Goal: Information Seeking & Learning: Find specific fact

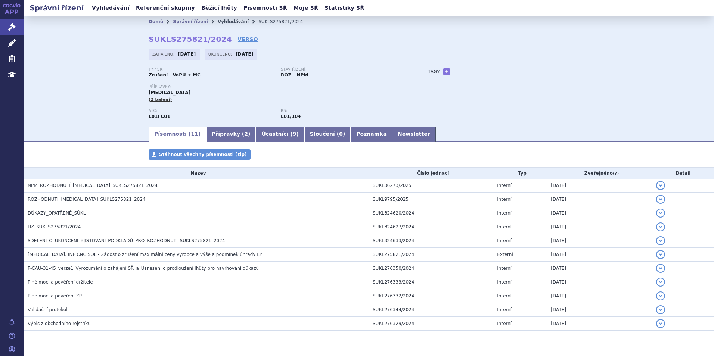
click at [222, 21] on link "Vyhledávání" at bounding box center [233, 21] width 31 height 5
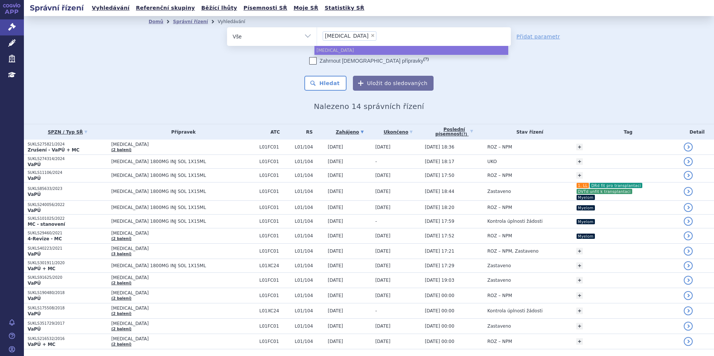
click at [371, 36] on span "×" at bounding box center [373, 35] width 4 height 4
click at [317, 36] on select "[MEDICAL_DATA]" at bounding box center [317, 36] width 0 height 19
select select
click at [344, 36] on ul at bounding box center [414, 35] width 194 height 16
click at [317, 36] on select "darzalex" at bounding box center [317, 36] width 0 height 19
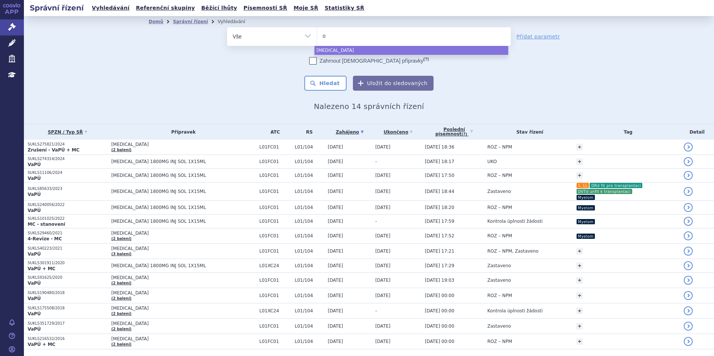
type input "on"
type input "onur"
type input "onureg"
select select "onureg"
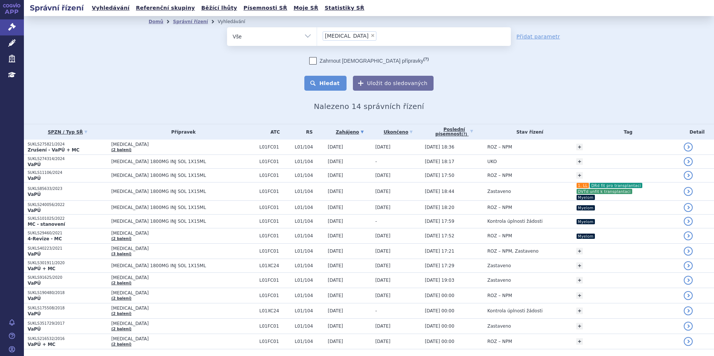
click at [313, 82] on button "Hledat" at bounding box center [325, 83] width 42 height 15
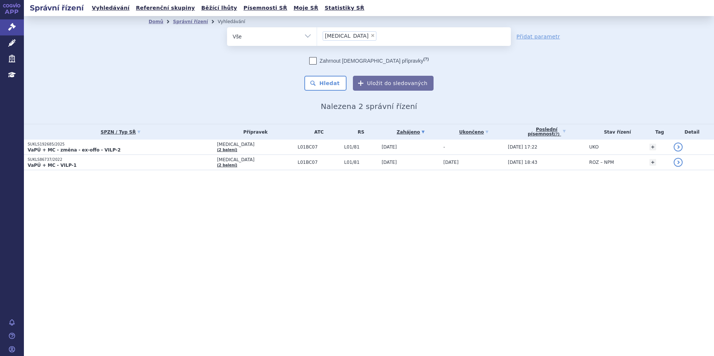
click at [103, 148] on strong "VaPÚ + MC - změna - ex-offo - VILP-2" at bounding box center [74, 150] width 93 height 5
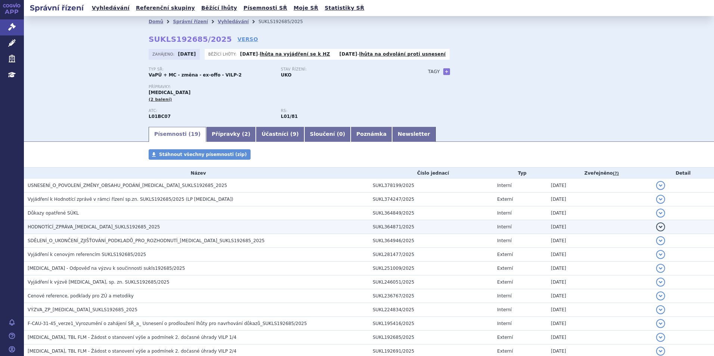
click at [109, 228] on span "HODNOTÍCÍ_ZPRÁVA_ONUREG_SUKLS192685_2025" at bounding box center [94, 227] width 133 height 5
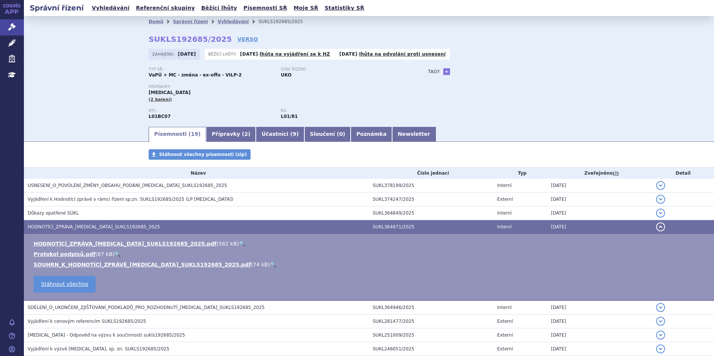
click at [239, 243] on link "🔍" at bounding box center [242, 244] width 6 height 6
